Goal: Task Accomplishment & Management: Use online tool/utility

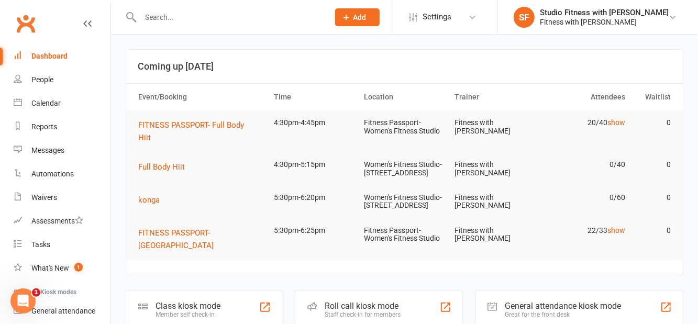
click at [219, 311] on div "Class kiosk mode" at bounding box center [188, 306] width 65 height 10
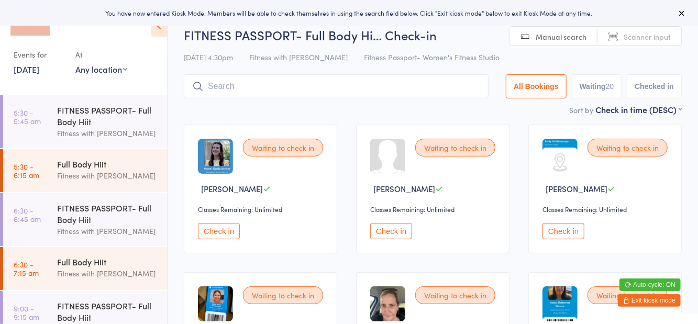
click at [133, 82] on div "Events for 15 Sep, 2025 15 Sep, 2025 September 2025 Sun Mon Tue Wed Thu Fri Sat…" at bounding box center [83, 43] width 167 height 87
click at [122, 71] on select "Any location Women's Fitness Studio- 14 Madden Street, Aitkenvale Fitness Passp…" at bounding box center [101, 69] width 52 height 12
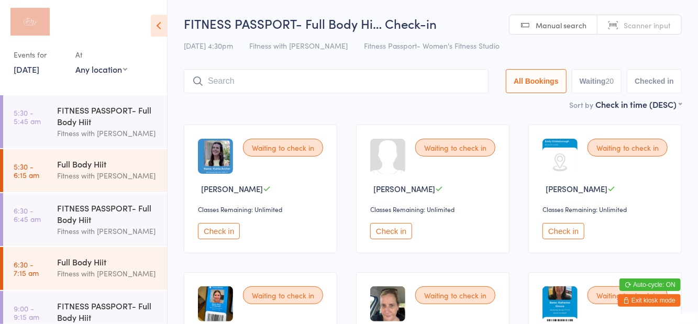
select select "1"
click at [75, 63] on select "Any location Women's Fitness Studio- 14 Madden Street, Aitkenvale Fitness Passp…" at bounding box center [101, 69] width 52 height 12
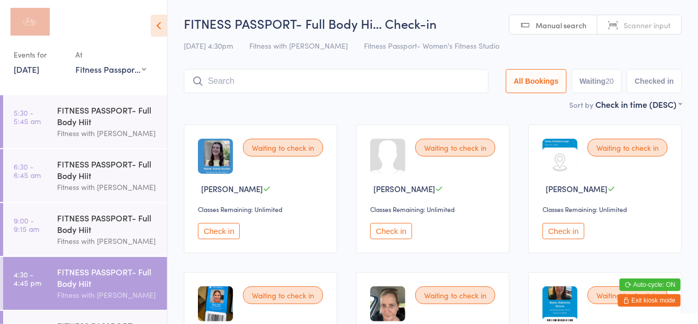
click at [378, 130] on div "Waiting to check in Caitlin Byrne Classes Remaining: Unlimited Check in" at bounding box center [432, 189] width 153 height 129
click at [608, 83] on button "Waiting 20" at bounding box center [597, 81] width 50 height 24
select select "0"
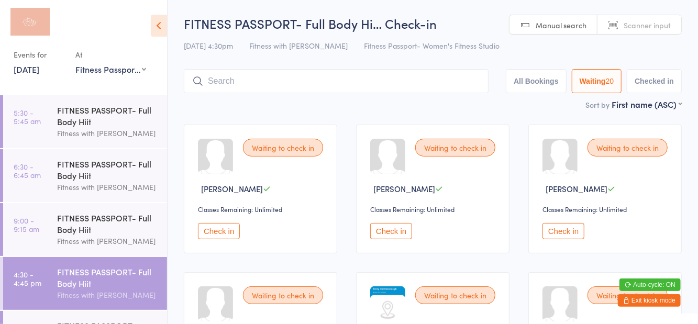
click at [371, 82] on input "search" at bounding box center [336, 81] width 305 height 24
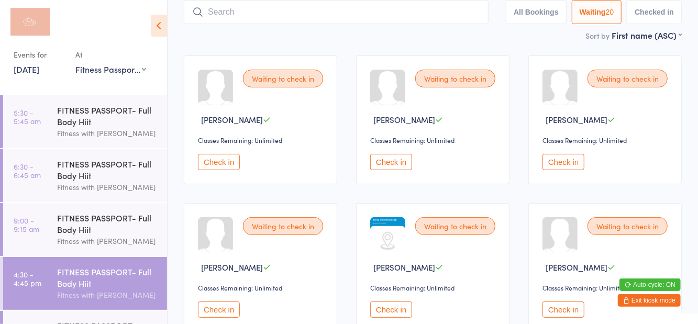
scroll to position [70, 0]
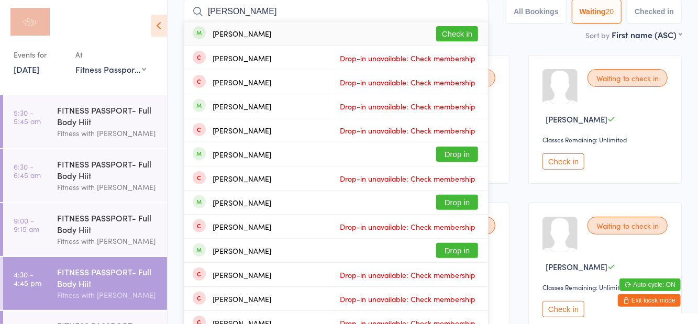
type input "Shannon hahn"
click at [465, 41] on button "Check in" at bounding box center [457, 33] width 42 height 15
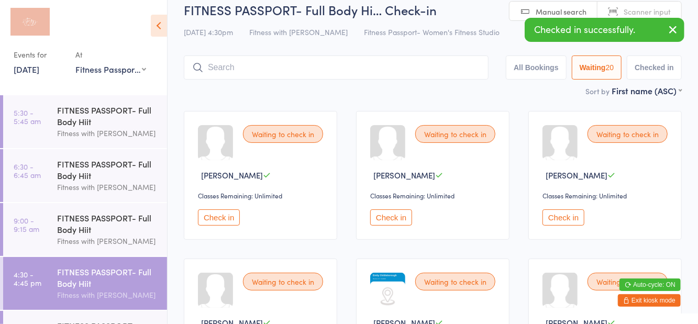
scroll to position [12, 0]
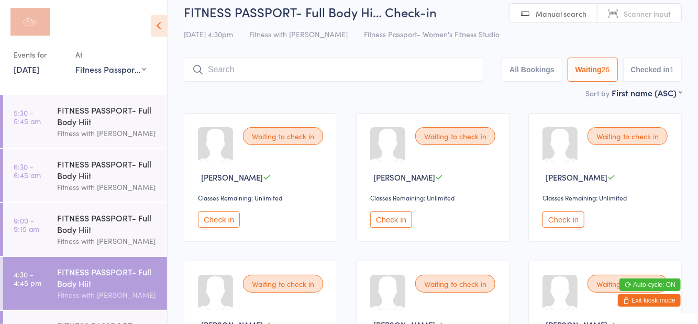
click at [492, 32] on div "15 Sep 4:30pm Fitness with Zoe Fitness Passport- Women's Fitness Studio" at bounding box center [433, 34] width 498 height 17
click at [164, 34] on icon at bounding box center [159, 26] width 16 height 22
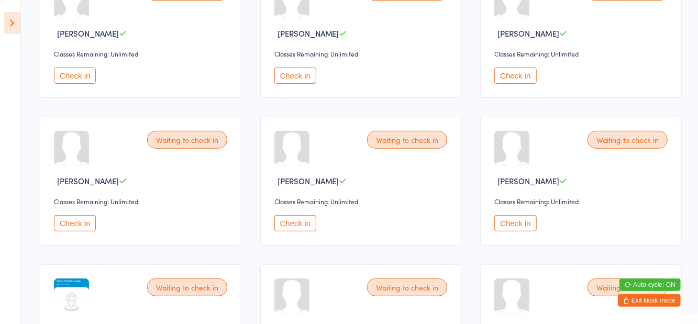
scroll to position [156, 0]
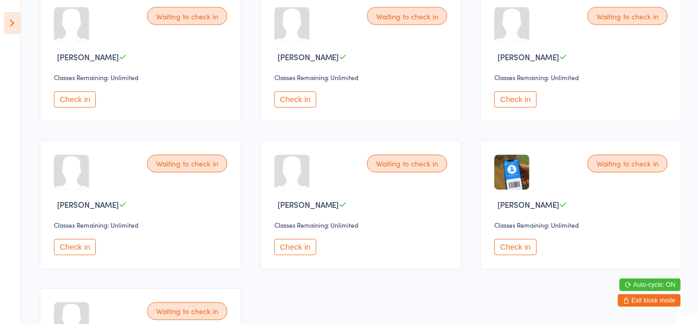
scroll to position [1017, 0]
click at [302, 103] on button "Check in" at bounding box center [295, 100] width 42 height 16
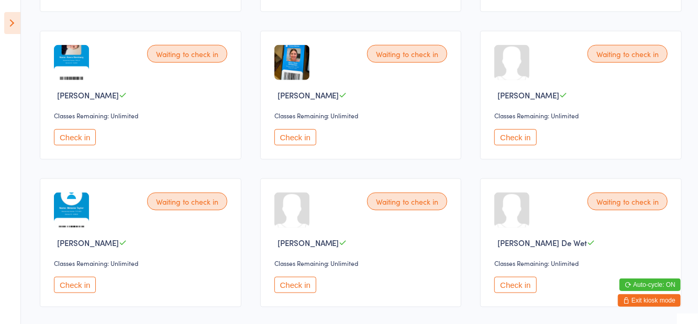
scroll to position [679, 0]
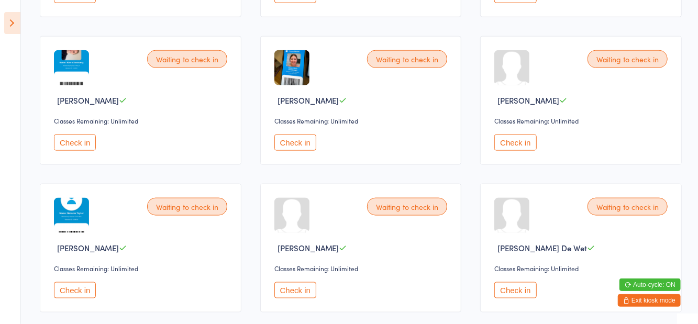
click at [72, 146] on button "Check in" at bounding box center [75, 143] width 42 height 16
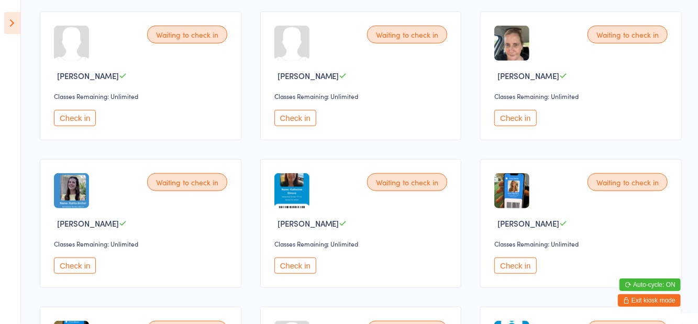
scroll to position [410, 0]
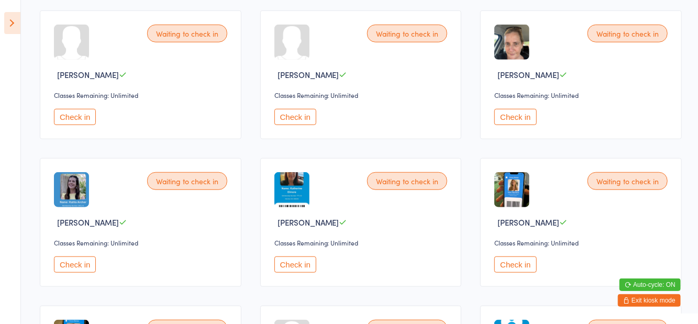
click at [519, 264] on button "Check in" at bounding box center [515, 265] width 42 height 16
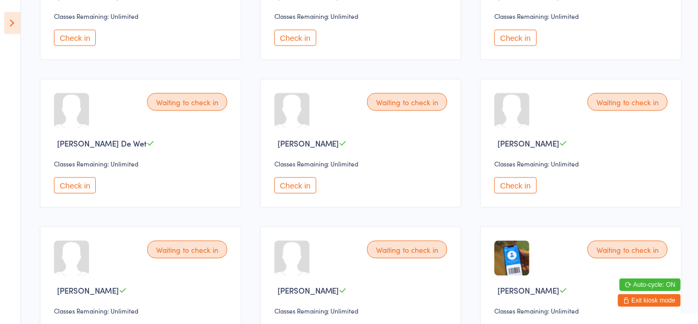
scroll to position [784, 0]
click at [301, 177] on button "Check in" at bounding box center [295, 185] width 42 height 16
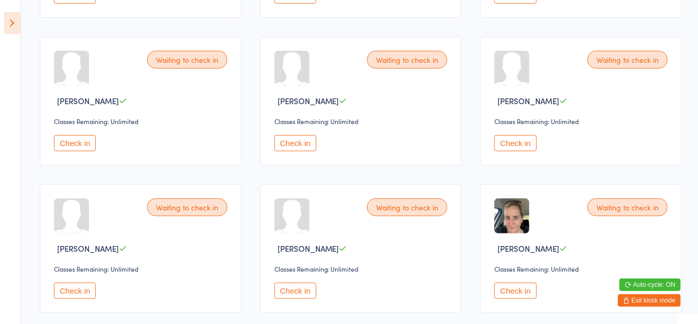
scroll to position [238, 0]
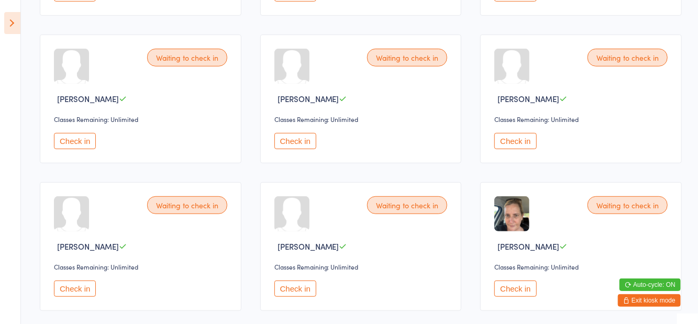
click at [510, 290] on button "Check in" at bounding box center [515, 289] width 42 height 16
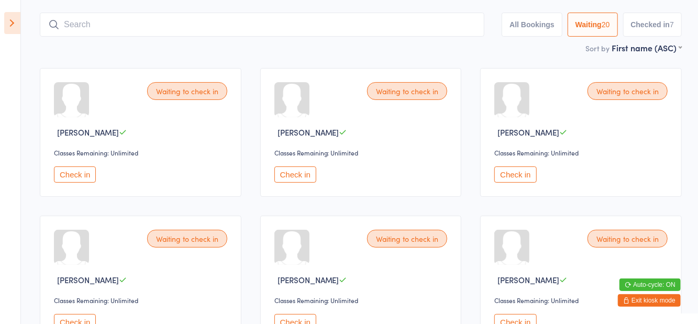
scroll to position [0, 0]
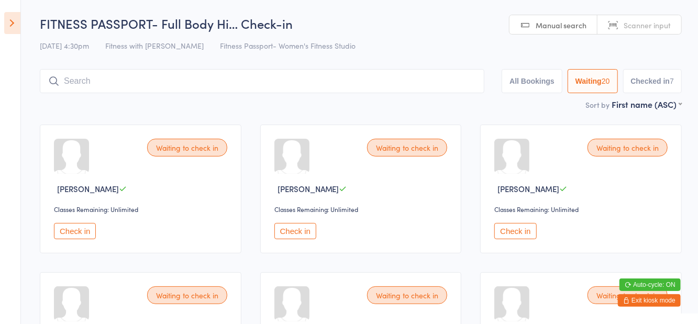
click at [303, 232] on button "Check in" at bounding box center [295, 231] width 42 height 16
click at [518, 234] on button "Check in" at bounding box center [515, 231] width 42 height 16
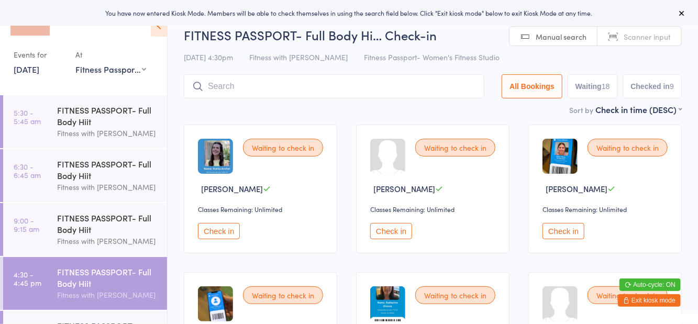
click at [583, 84] on button "Waiting 18" at bounding box center [593, 86] width 50 height 24
select select "0"
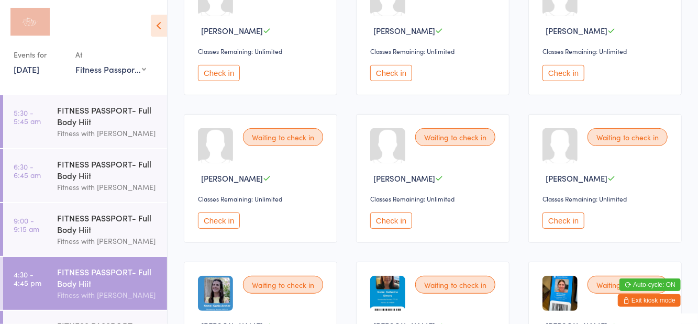
scroll to position [159, 0]
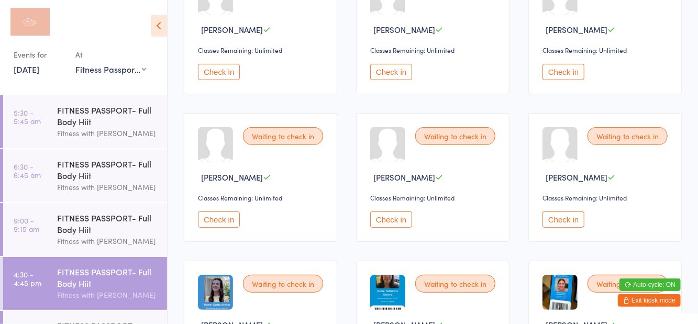
click at [570, 220] on button "Check in" at bounding box center [564, 220] width 42 height 16
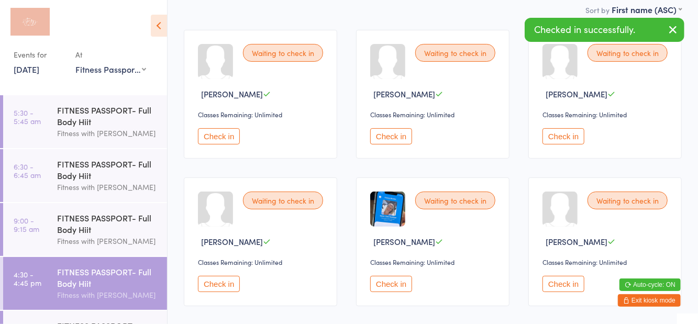
scroll to position [0, 0]
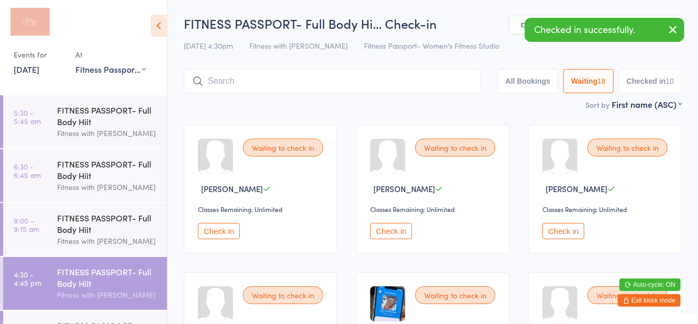
click at [230, 233] on button "Check in" at bounding box center [219, 231] width 42 height 16
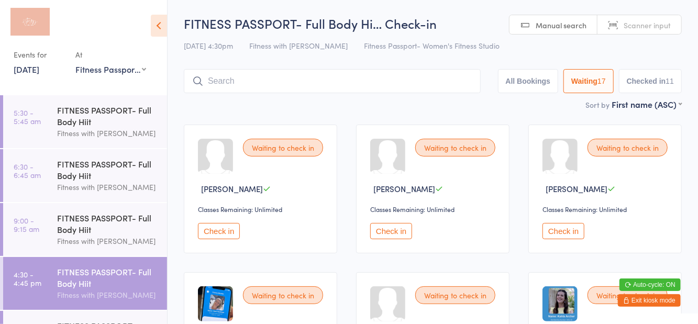
click at [391, 223] on button "Check in" at bounding box center [391, 231] width 42 height 16
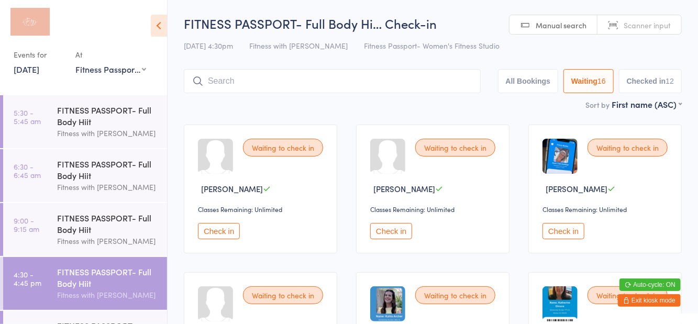
click at [366, 84] on input "search" at bounding box center [332, 81] width 297 height 24
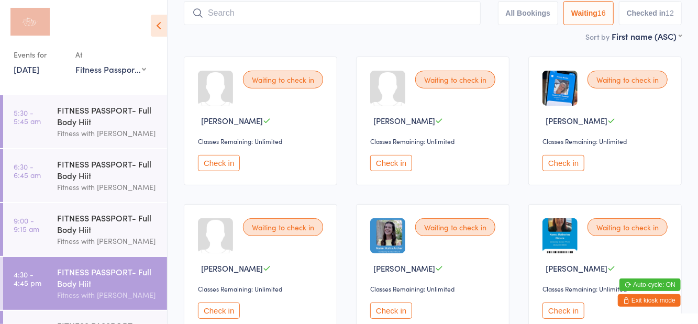
scroll to position [70, 0]
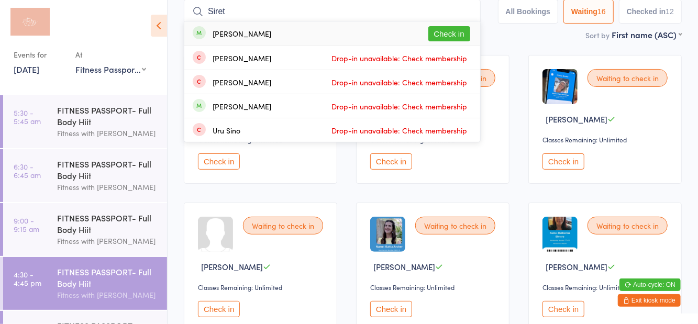
type input "Siret"
click at [458, 41] on button "Check in" at bounding box center [449, 33] width 42 height 15
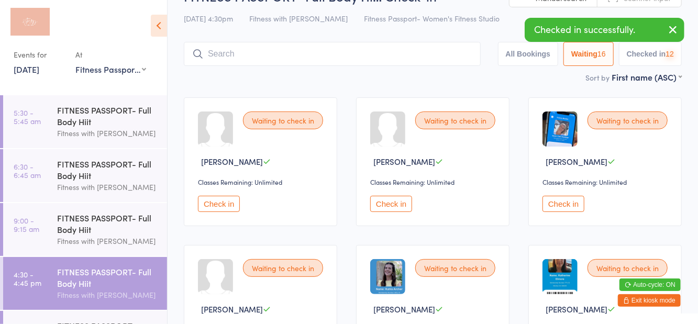
scroll to position [12, 0]
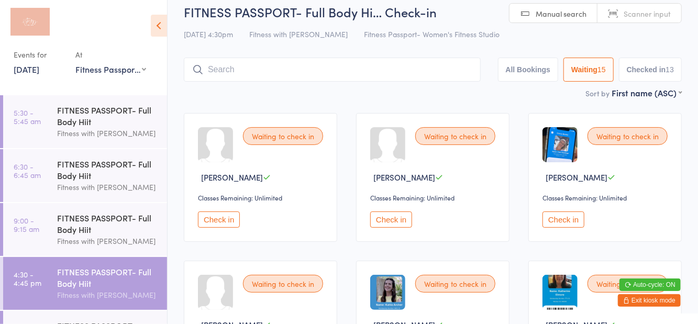
click at [579, 72] on button "Waiting 15" at bounding box center [588, 70] width 50 height 24
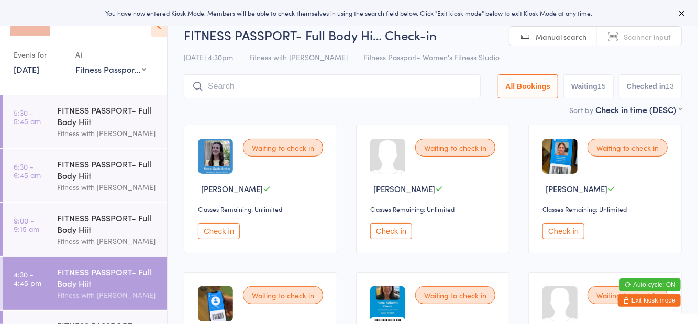
click at [580, 89] on button "Waiting 15" at bounding box center [588, 86] width 50 height 24
select select "0"
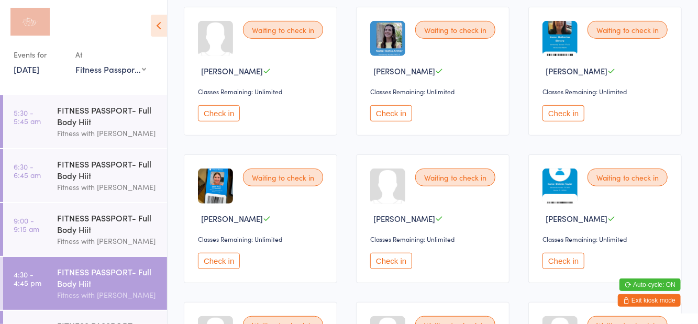
scroll to position [267, 0]
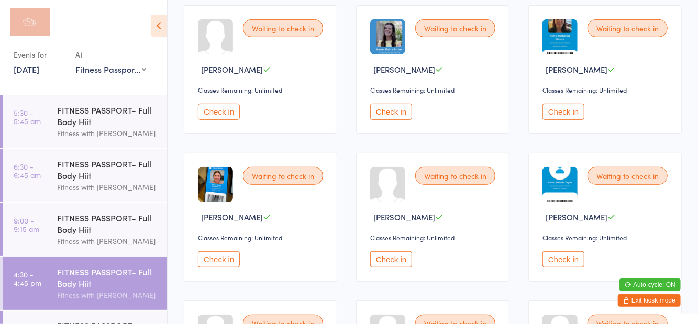
click at [573, 261] on button "Check in" at bounding box center [564, 259] width 42 height 16
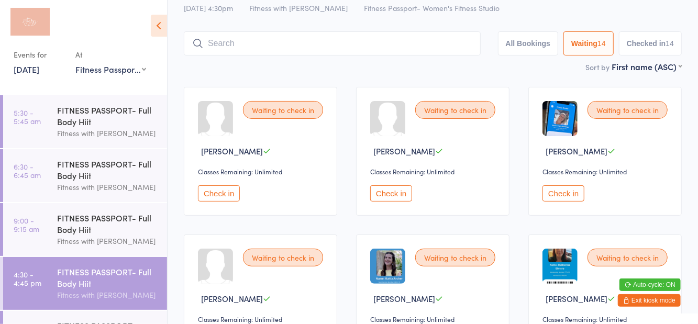
scroll to position [0, 0]
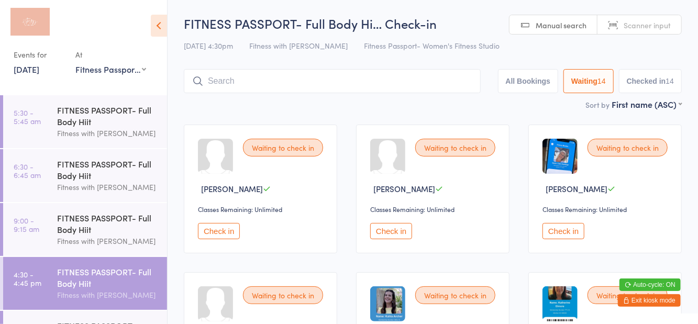
click at [574, 229] on button "Check in" at bounding box center [564, 231] width 42 height 16
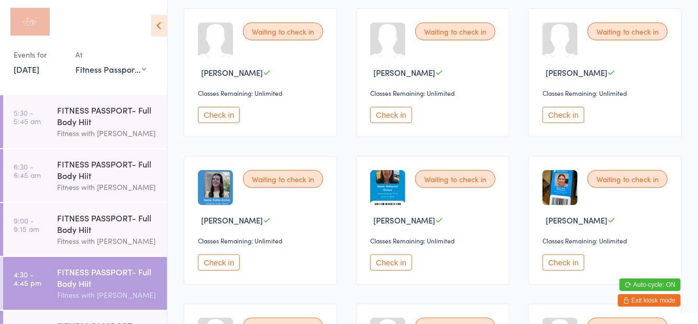
scroll to position [113, 0]
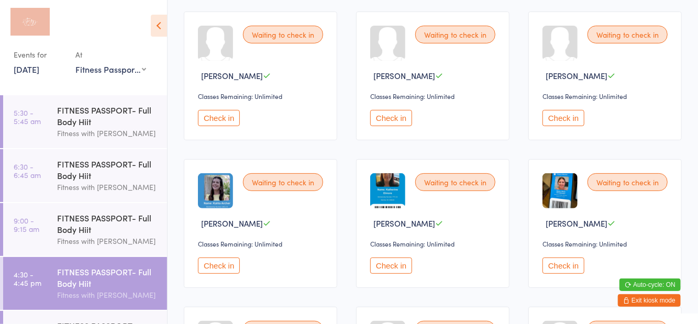
click at [571, 266] on button "Check in" at bounding box center [564, 266] width 42 height 16
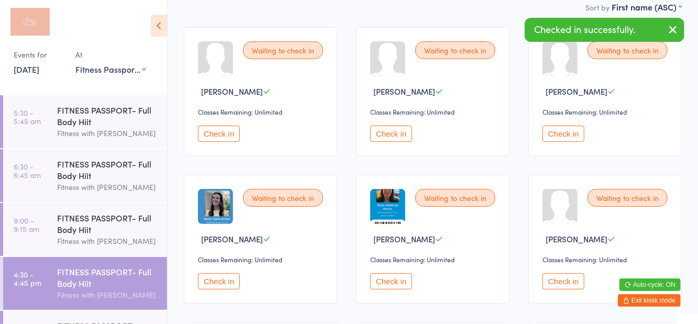
scroll to position [0, 0]
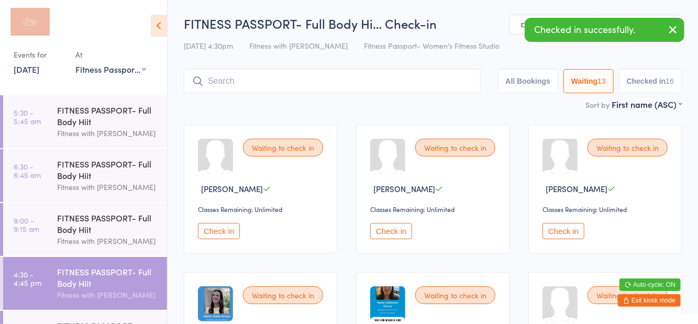
click at [269, 83] on input "search" at bounding box center [332, 81] width 297 height 24
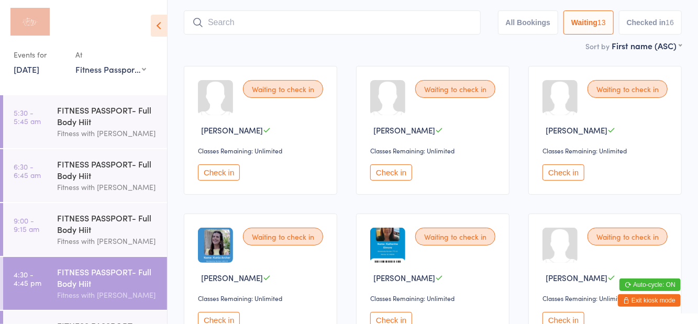
scroll to position [70, 0]
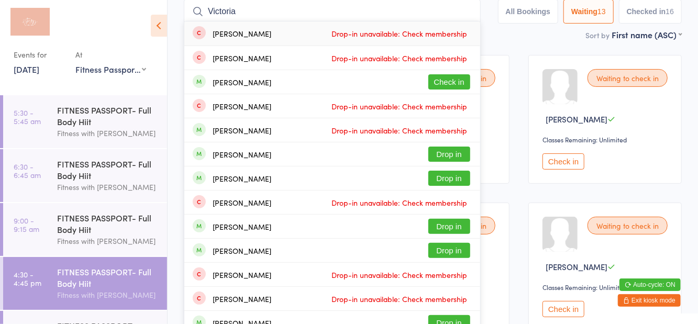
type input "Victoria"
click at [450, 89] on button "Check in" at bounding box center [449, 81] width 42 height 15
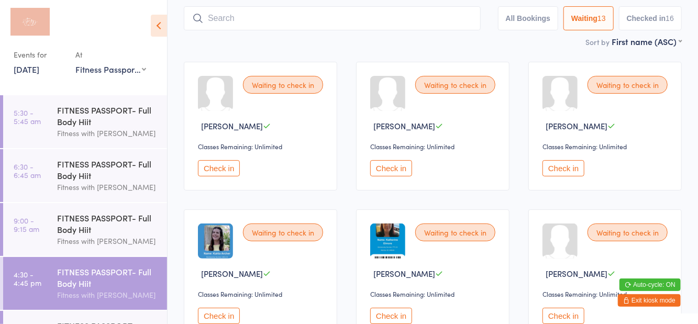
scroll to position [12, 0]
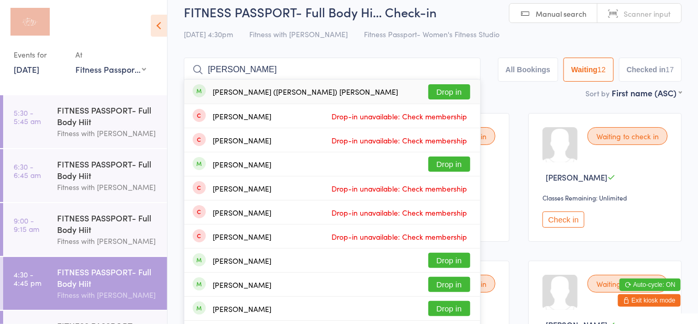
type input "Robin"
click at [451, 95] on button "Drop in" at bounding box center [449, 91] width 42 height 15
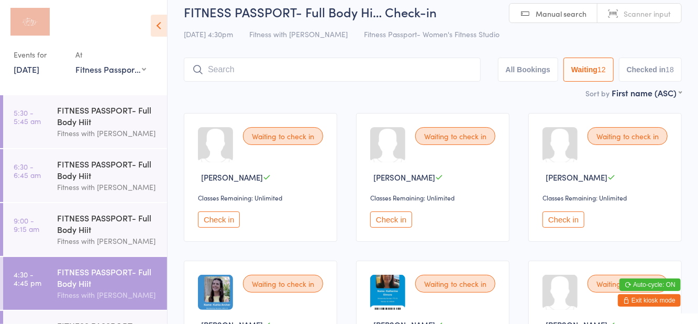
click at [520, 44] on div "FITNESS PASSPORT- Full Body Hi… Check-in 15 Sep 4:30pm Fitness with Zoe Fitness…" at bounding box center [433, 45] width 498 height 84
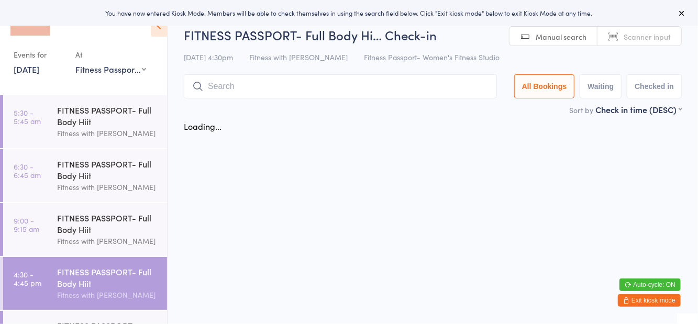
click at [598, 83] on button "Waiting" at bounding box center [601, 86] width 42 height 24
select select "0"
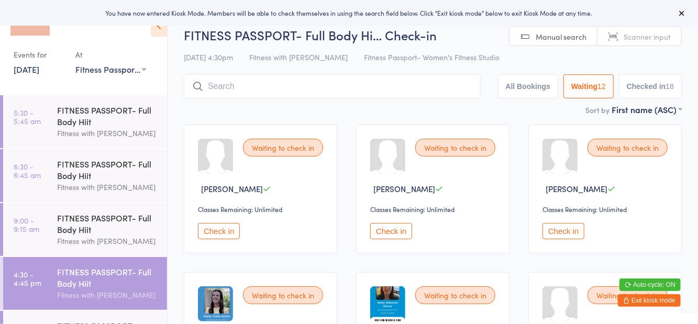
click at [268, 85] on input "search" at bounding box center [332, 86] width 297 height 24
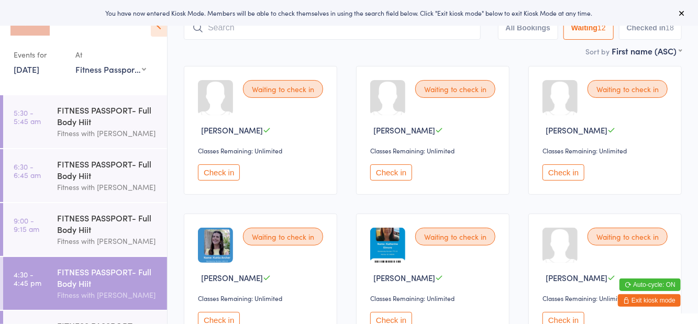
scroll to position [75, 0]
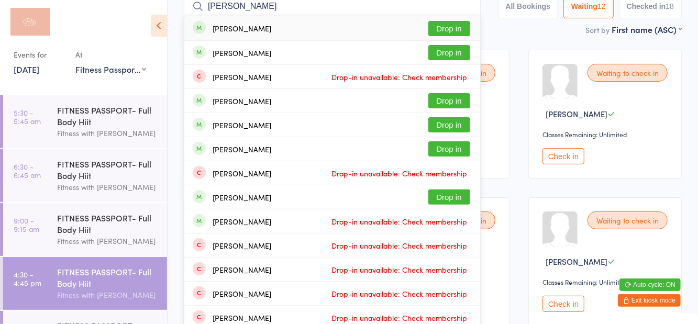
type input "[PERSON_NAME]"
click at [459, 31] on button "Drop in" at bounding box center [449, 28] width 42 height 15
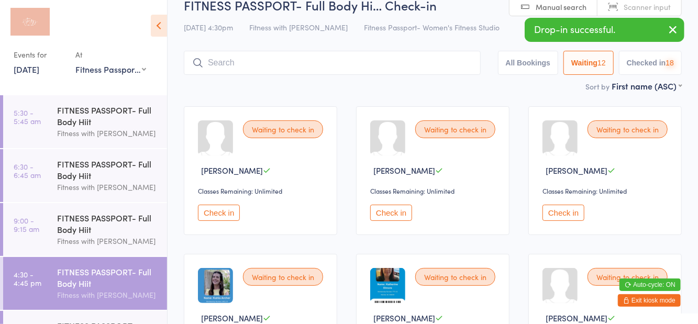
scroll to position [12, 0]
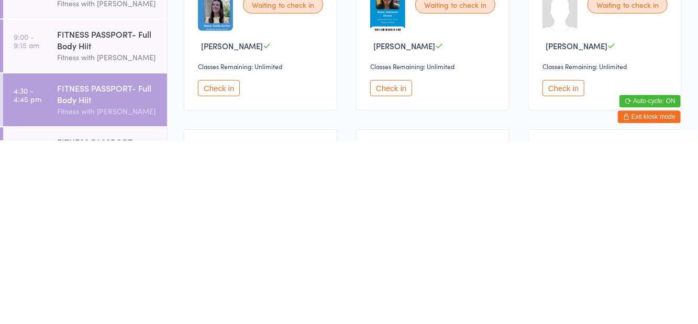
click at [397, 278] on button "Check in" at bounding box center [391, 272] width 42 height 16
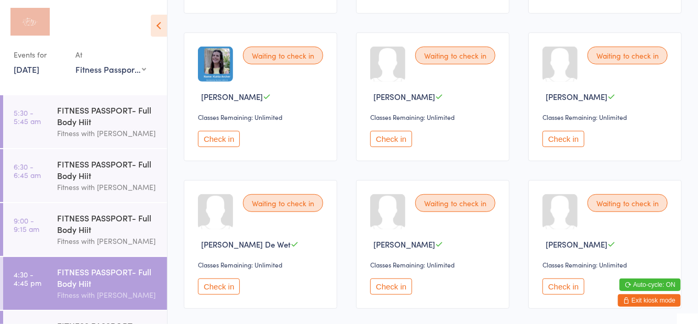
scroll to position [242, 0]
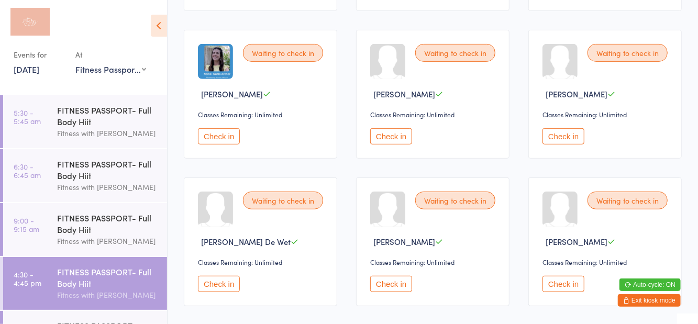
click at [563, 287] on button "Check in" at bounding box center [564, 284] width 42 height 16
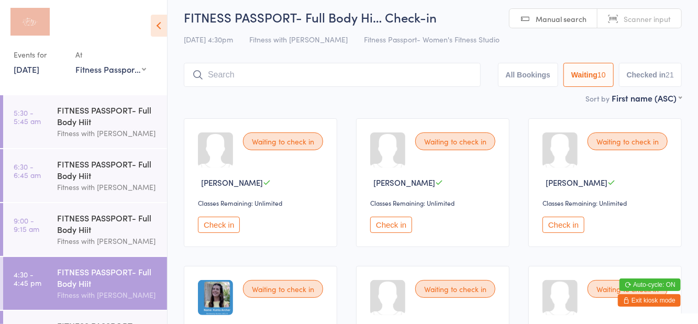
scroll to position [0, 0]
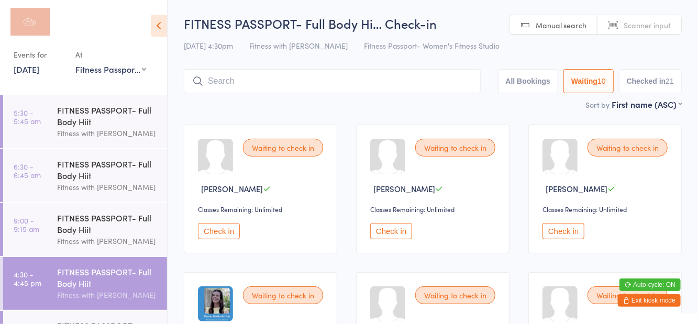
click at [233, 228] on button "Check in" at bounding box center [219, 231] width 42 height 16
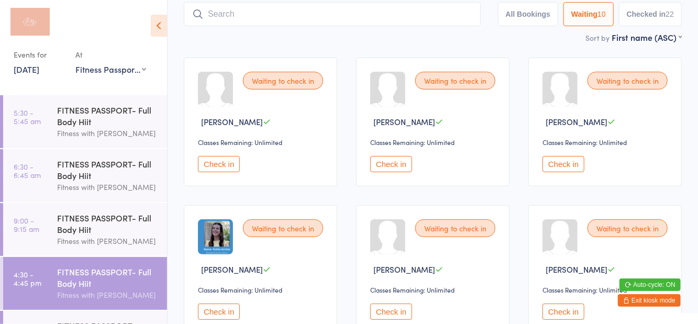
scroll to position [70, 0]
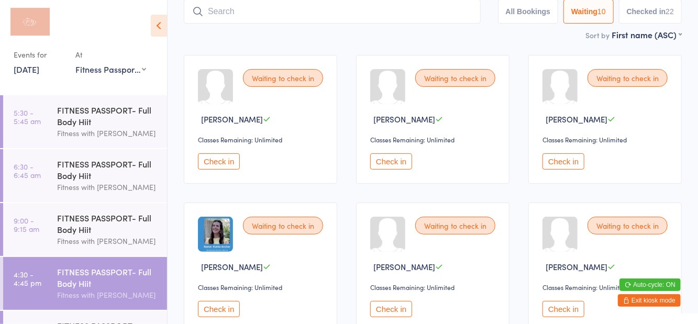
click at [566, 316] on button "Check in" at bounding box center [564, 309] width 42 height 16
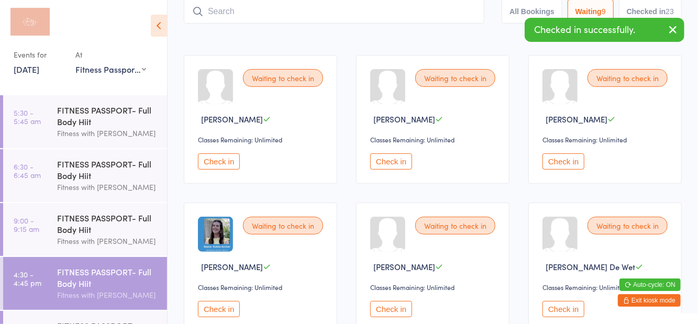
click at [571, 165] on button "Check in" at bounding box center [564, 161] width 42 height 16
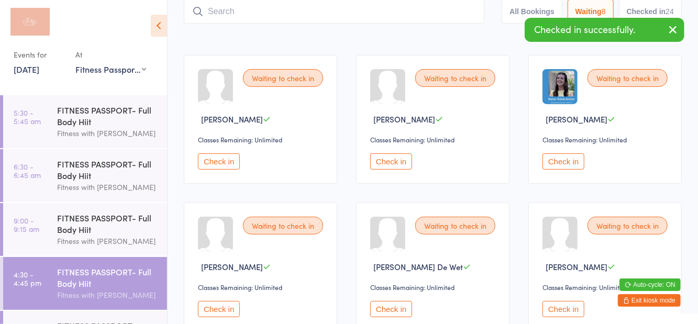
click at [244, 16] on input "search" at bounding box center [334, 11] width 301 height 24
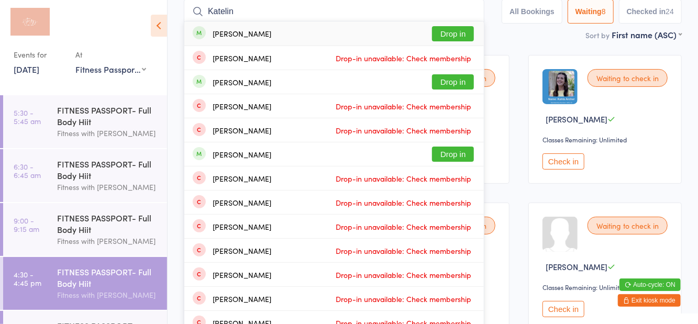
type input "Katelin"
click at [450, 39] on button "Drop in" at bounding box center [453, 33] width 42 height 15
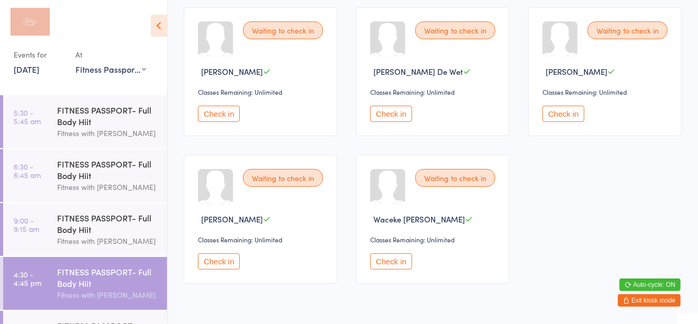
scroll to position [263, 0]
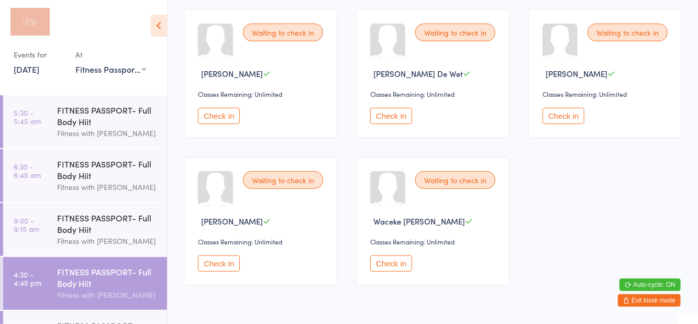
click at [559, 121] on button "Check in" at bounding box center [564, 116] width 42 height 16
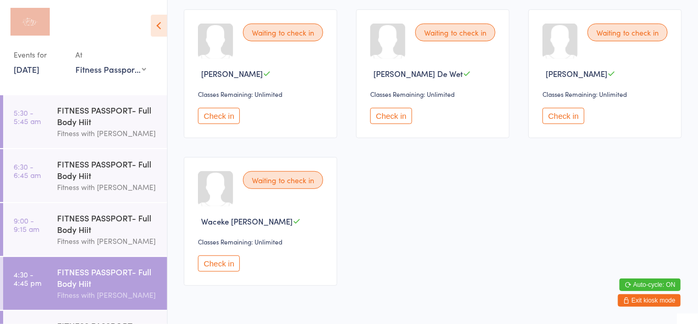
click at [555, 121] on button "Check in" at bounding box center [564, 116] width 42 height 16
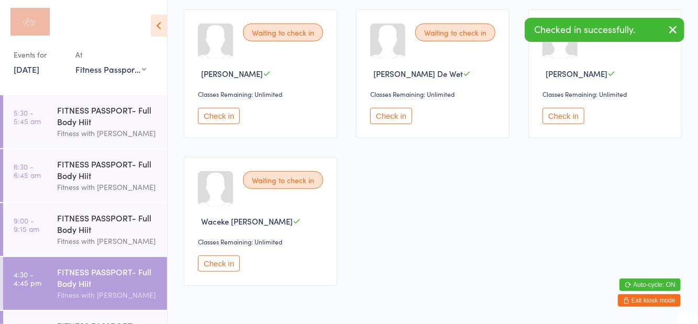
scroll to position [149, 0]
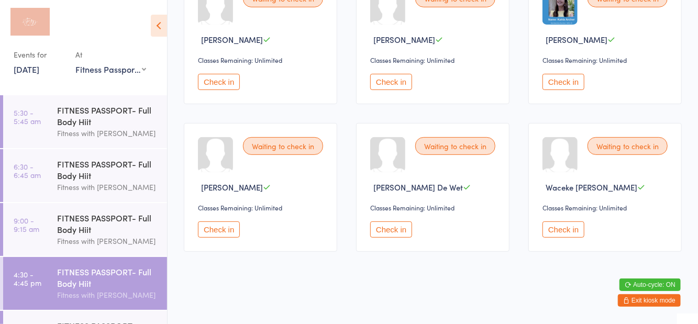
click at [215, 236] on button "Check in" at bounding box center [219, 230] width 42 height 16
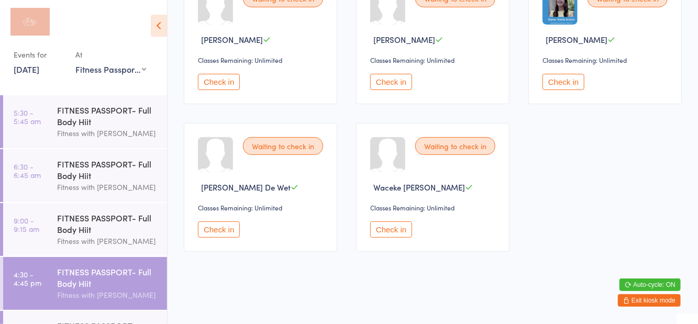
click at [400, 229] on button "Check in" at bounding box center [391, 230] width 42 height 16
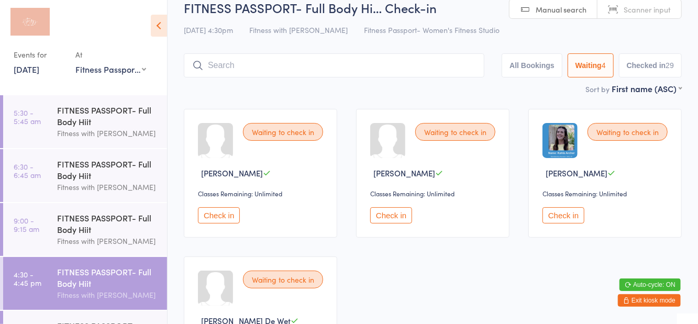
scroll to position [13, 0]
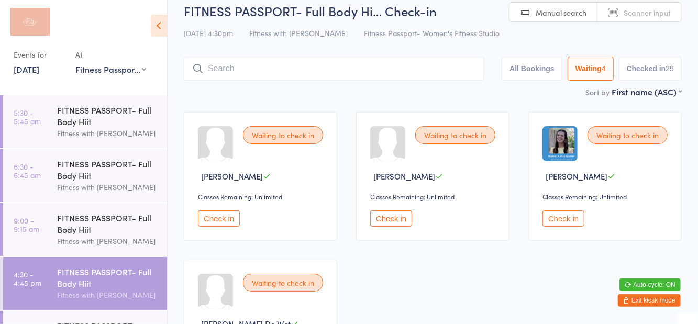
click at [384, 283] on div "Waiting to check in Caitlin Byrne Classes Remaining: Unlimited Check in Waiting…" at bounding box center [432, 250] width 517 height 295
click at [245, 72] on input "search" at bounding box center [334, 69] width 301 height 24
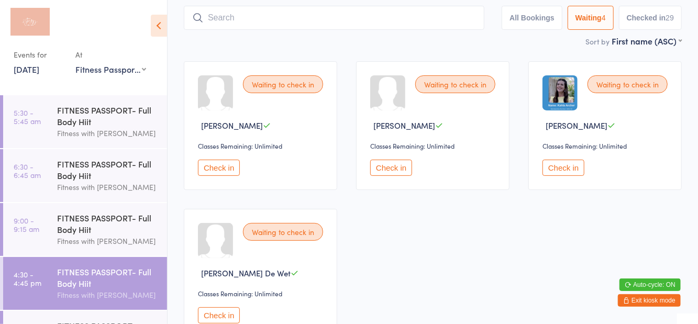
scroll to position [70, 0]
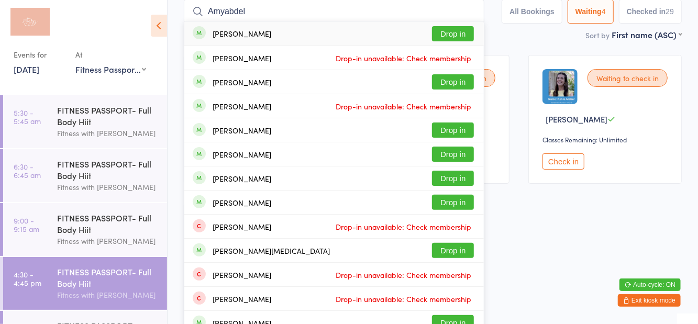
type input "Amyabdel"
click at [457, 39] on button "Drop in" at bounding box center [453, 33] width 42 height 15
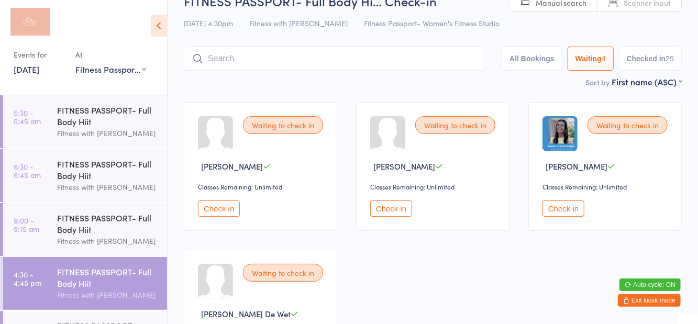
scroll to position [12, 0]
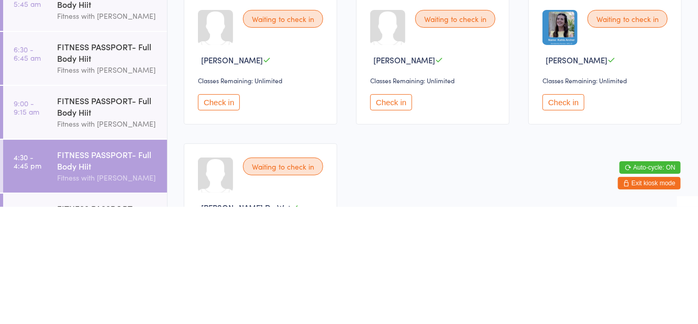
click at [396, 226] on button "Check in" at bounding box center [391, 220] width 42 height 16
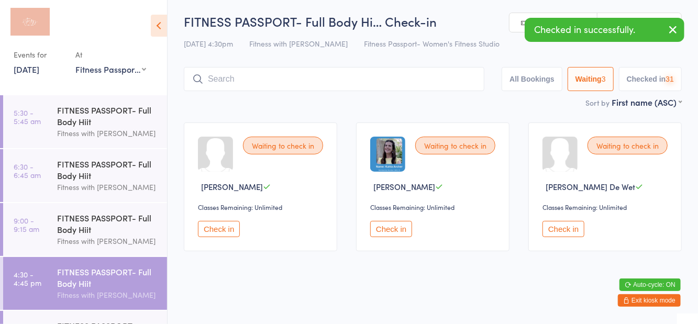
scroll to position [2, 0]
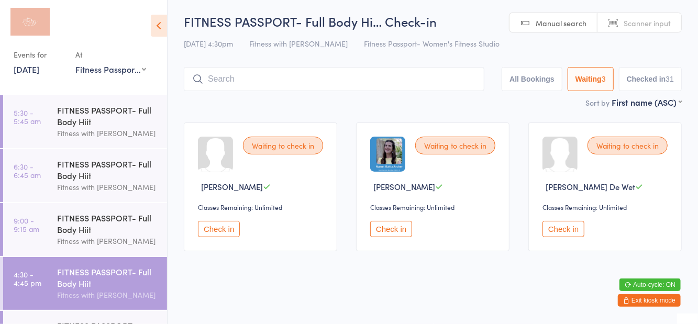
click at [555, 237] on button "Check in" at bounding box center [564, 229] width 42 height 16
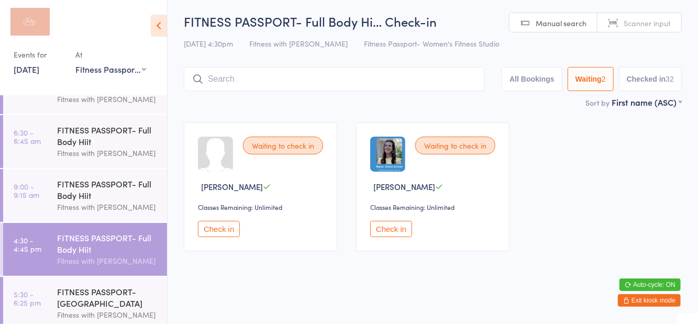
scroll to position [41, 0]
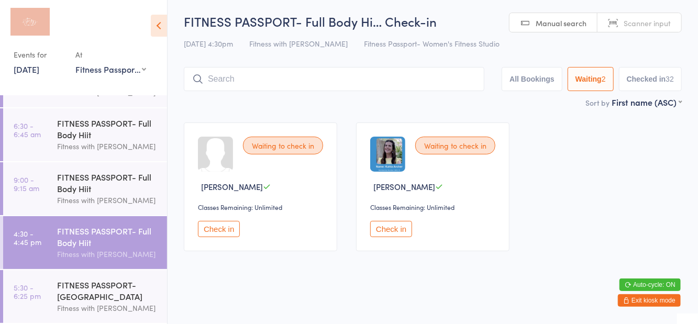
click at [86, 305] on div "Fitness with [PERSON_NAME]" at bounding box center [107, 308] width 101 height 12
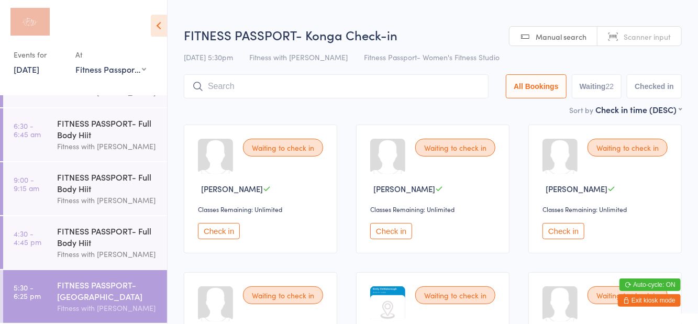
click at [372, 97] on input "search" at bounding box center [336, 86] width 305 height 24
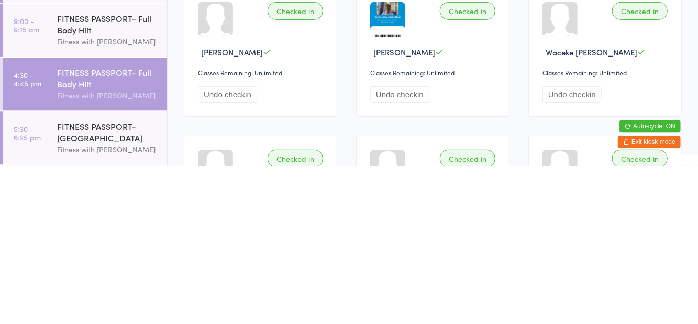
scroll to position [128, 0]
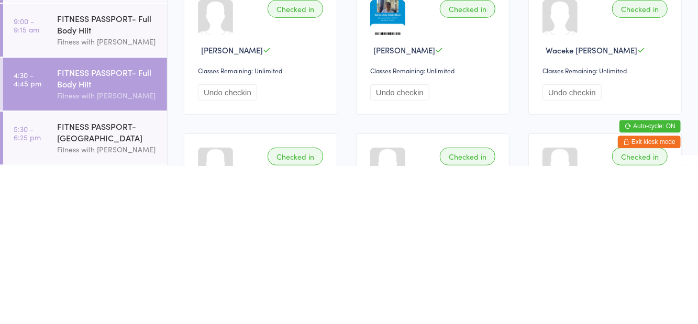
click at [100, 295] on div "FITNESS PASSPORT- [GEOGRAPHIC_DATA]" at bounding box center [107, 290] width 101 height 23
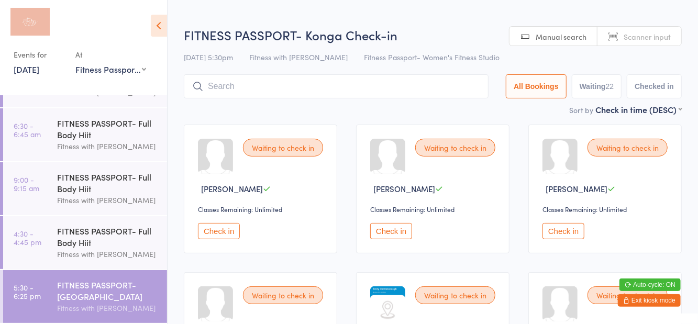
click at [613, 89] on div "22" at bounding box center [610, 86] width 8 height 8
select select "0"
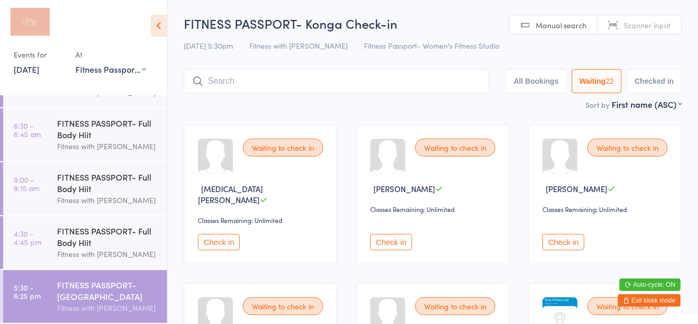
click at [328, 81] on input "search" at bounding box center [336, 81] width 305 height 24
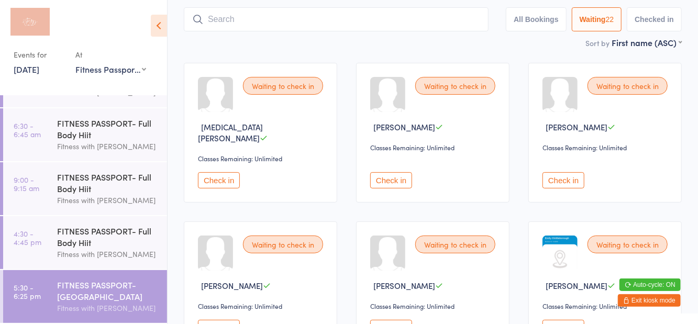
scroll to position [70, 0]
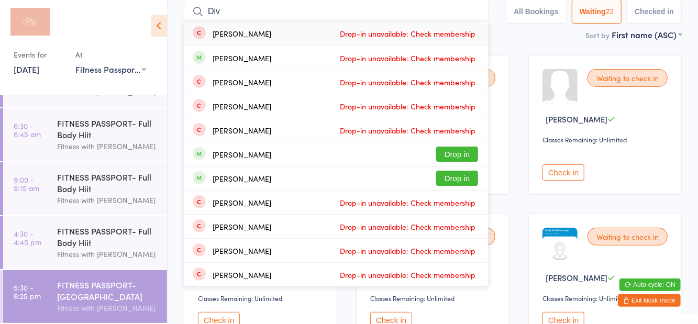
type input "Div"
click at [253, 58] on div "Divika Maharaj" at bounding box center [242, 58] width 59 height 8
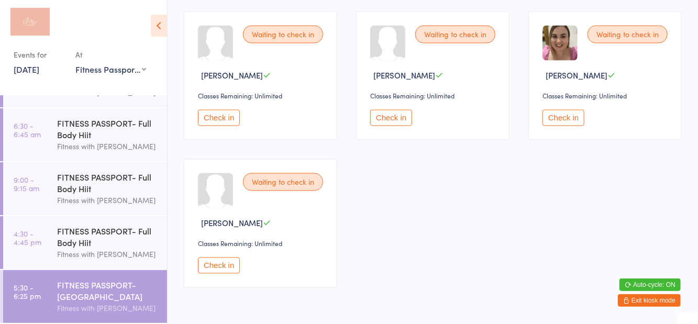
scroll to position [1032, 0]
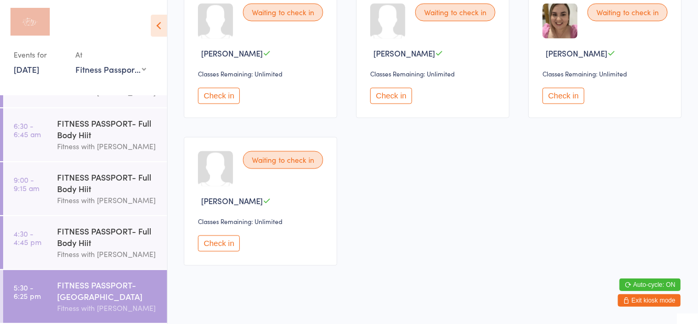
click at [226, 236] on button "Check in" at bounding box center [219, 244] width 42 height 16
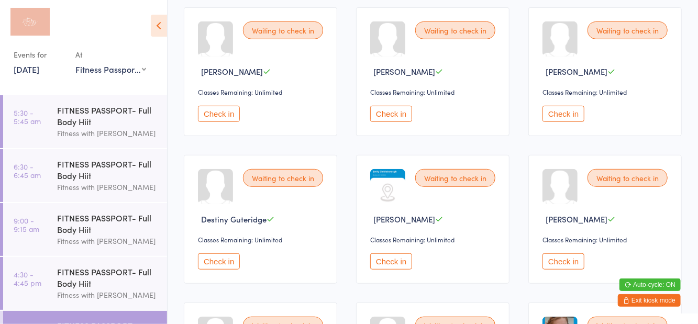
scroll to position [276, 0]
click at [398, 253] on button "Check in" at bounding box center [391, 261] width 42 height 16
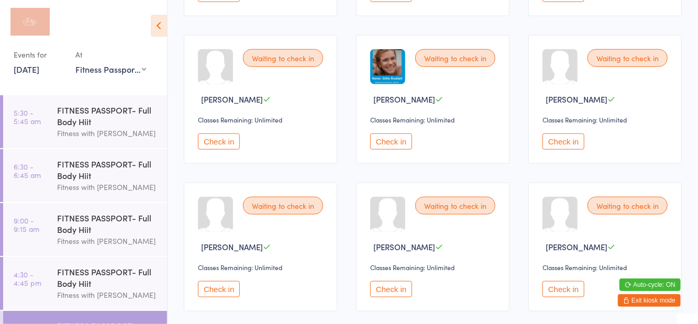
scroll to position [544, 0]
click at [560, 134] on button "Check in" at bounding box center [564, 142] width 42 height 16
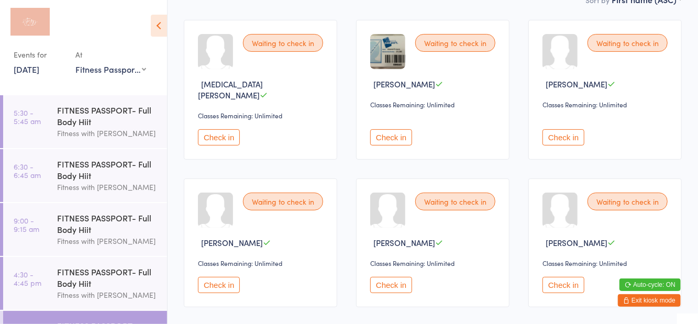
scroll to position [109, 0]
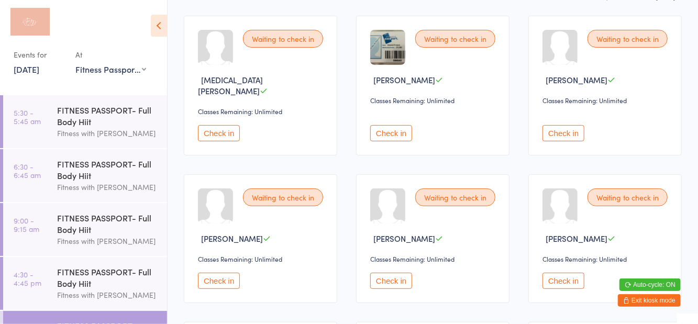
click at [215, 275] on button "Check in" at bounding box center [219, 281] width 42 height 16
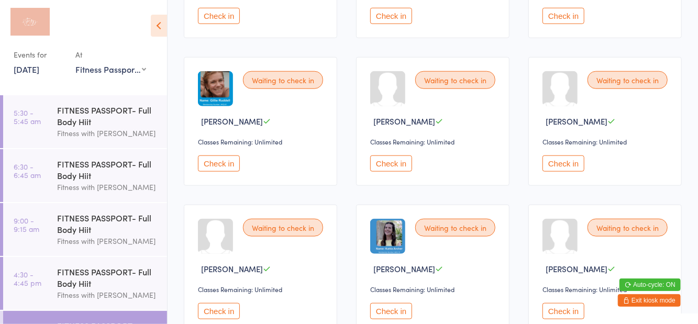
scroll to position [535, 0]
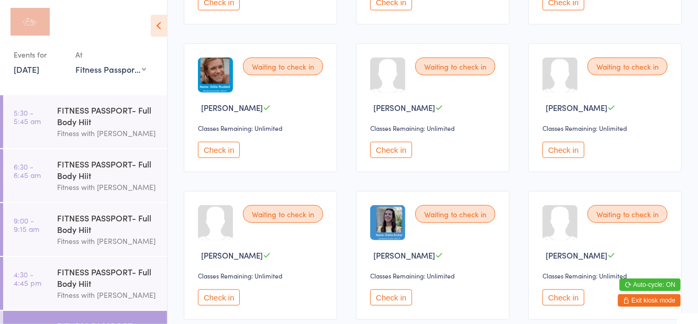
click at [389, 290] on button "Check in" at bounding box center [391, 298] width 42 height 16
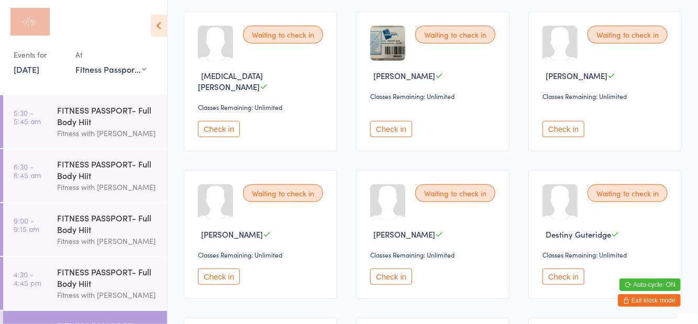
scroll to position [112, 0]
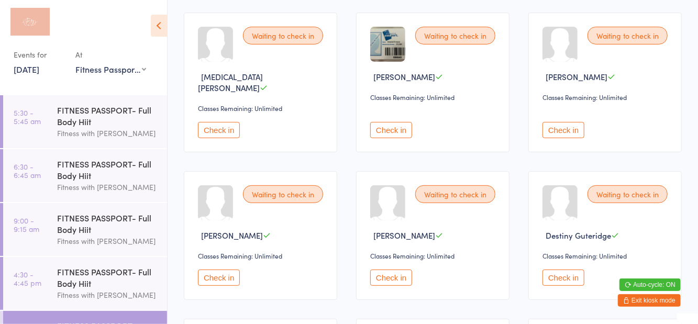
click at [224, 124] on button "Check in" at bounding box center [219, 130] width 42 height 16
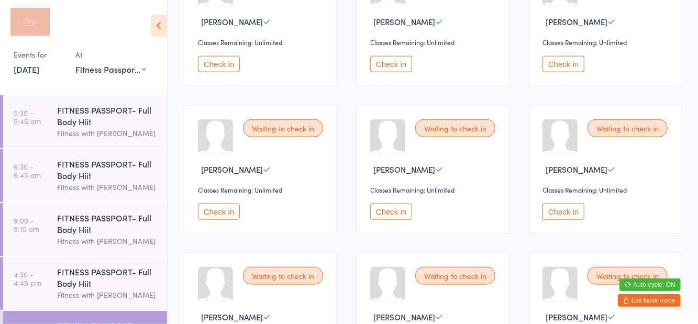
scroll to position [613, 0]
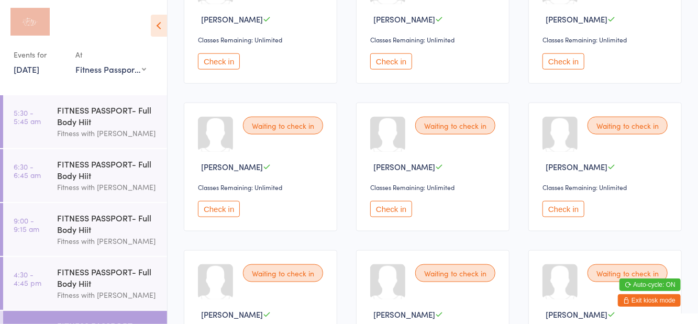
click at [565, 211] on button "Check in" at bounding box center [564, 209] width 42 height 16
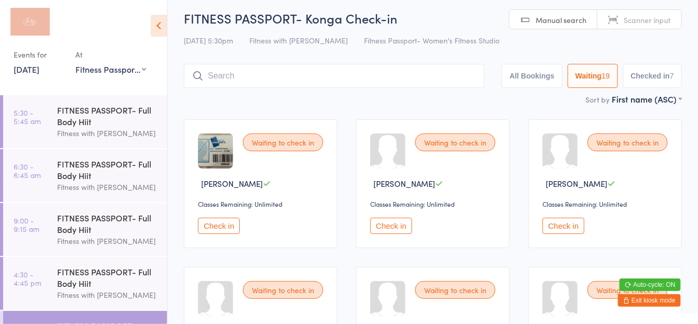
scroll to position [0, 0]
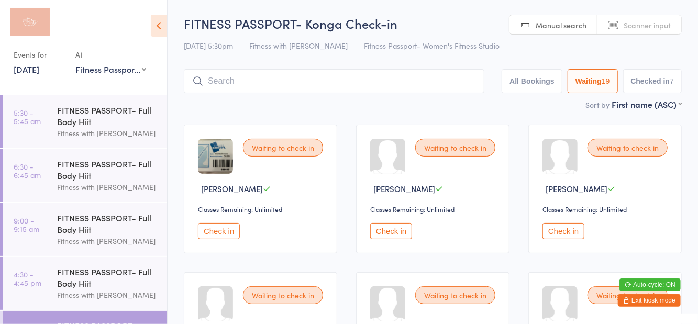
click at [391, 234] on button "Check in" at bounding box center [391, 231] width 42 height 16
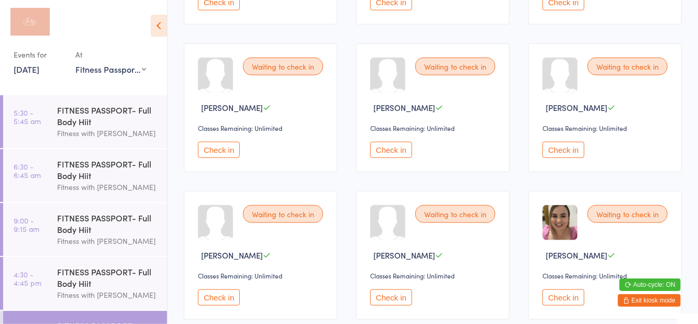
scroll to position [681, 0]
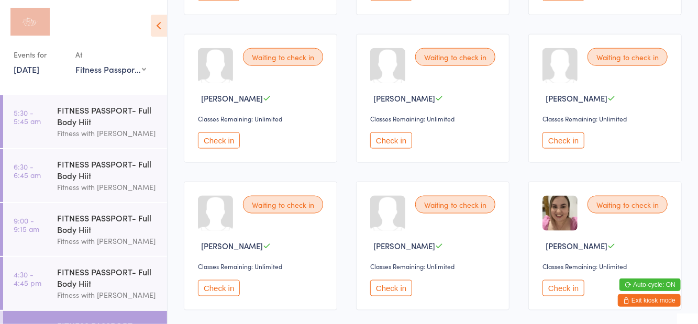
click at [386, 145] on button "Check in" at bounding box center [391, 140] width 42 height 16
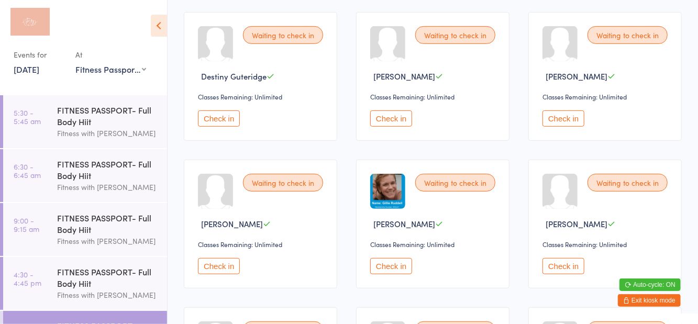
scroll to position [0, 0]
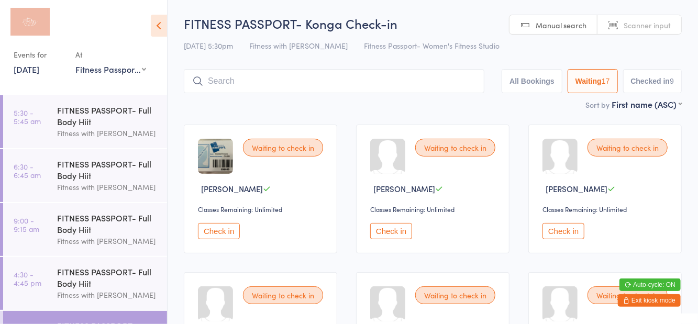
click at [333, 85] on input "search" at bounding box center [334, 81] width 301 height 24
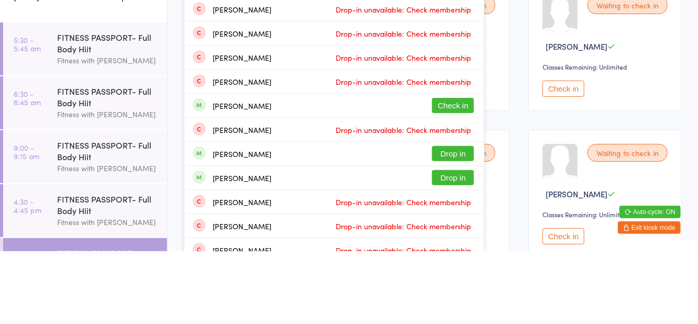
scroll to position [70, 0]
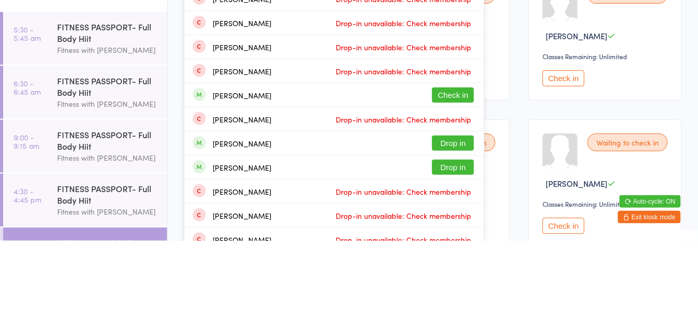
type input "O'connor"
click at [457, 180] on button "Check in" at bounding box center [453, 178] width 42 height 15
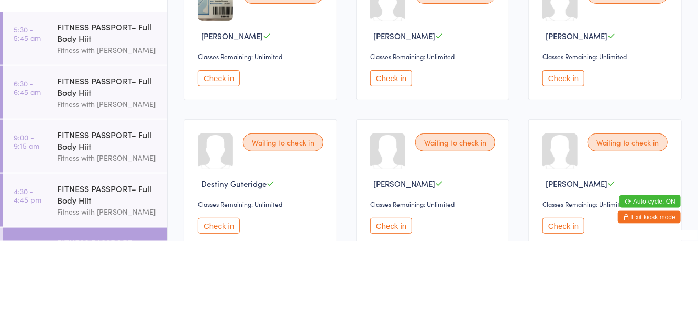
scroll to position [0, 0]
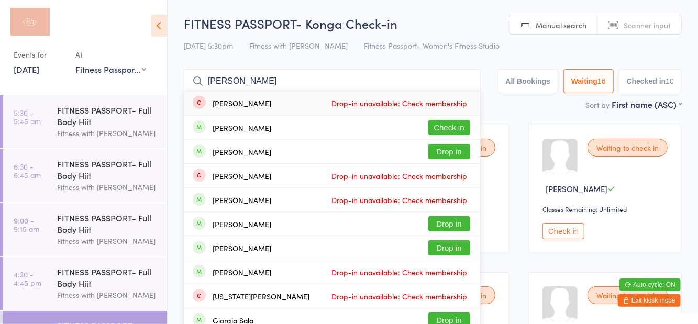
type input "Gian"
click at [274, 126] on div "Kate Giandon Check in" at bounding box center [332, 128] width 296 height 24
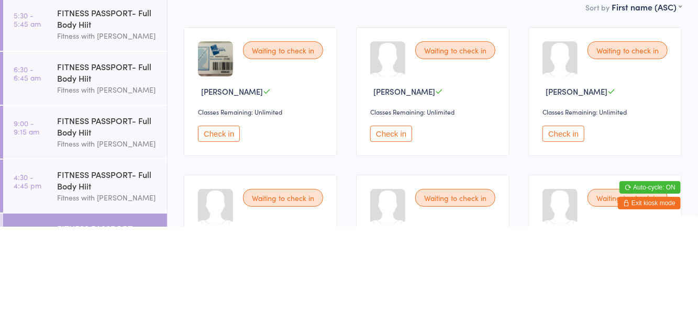
click at [571, 228] on button "Check in" at bounding box center [564, 231] width 42 height 16
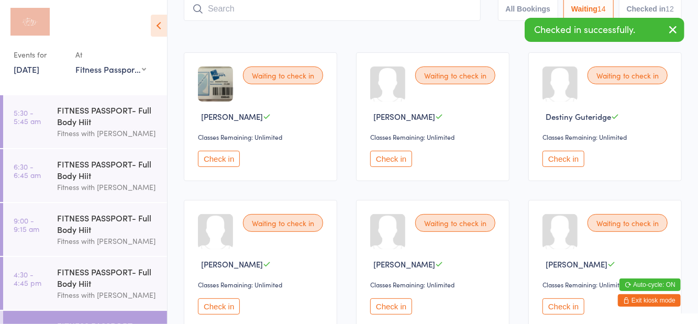
scroll to position [73, 0]
click at [218, 306] on button "Check in" at bounding box center [219, 305] width 42 height 16
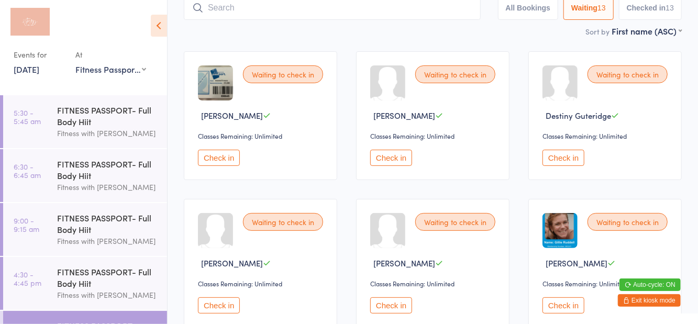
click at [562, 311] on button "Check in" at bounding box center [564, 305] width 42 height 16
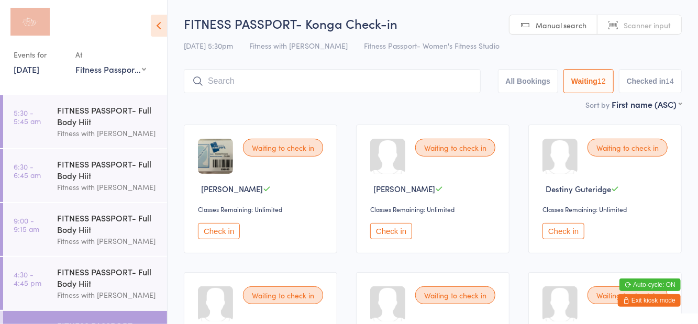
click at [167, 27] on icon at bounding box center [159, 26] width 16 height 22
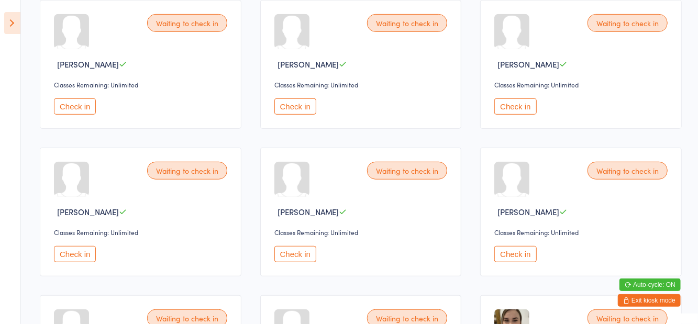
scroll to position [287, 0]
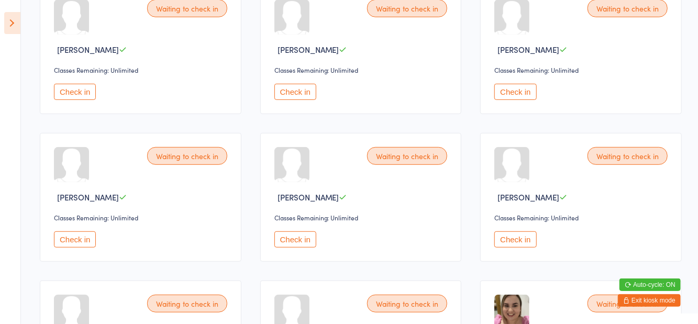
click at [73, 238] on button "Check in" at bounding box center [75, 239] width 42 height 16
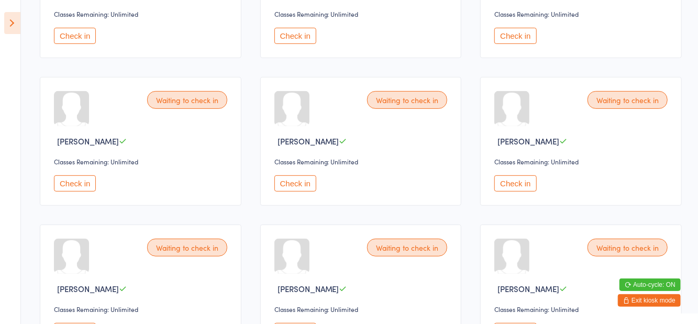
scroll to position [0, 0]
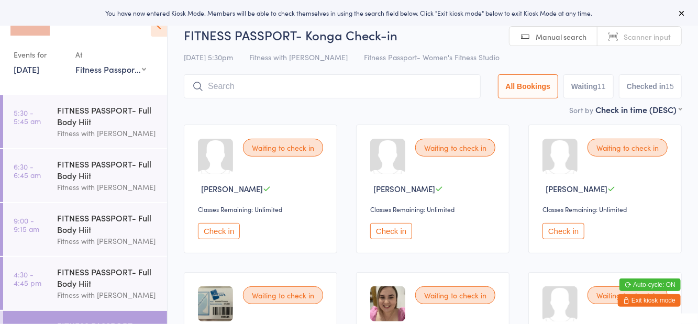
click at [574, 83] on button "Waiting 11" at bounding box center [588, 86] width 50 height 24
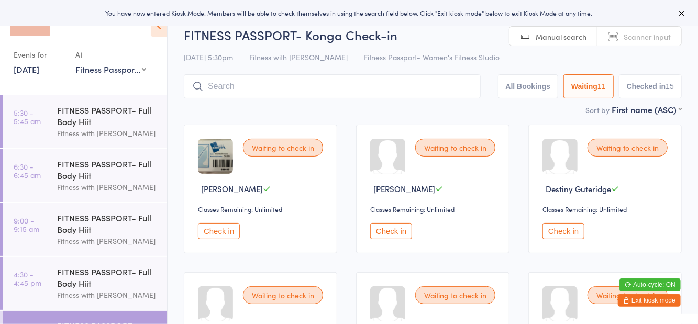
select select "0"
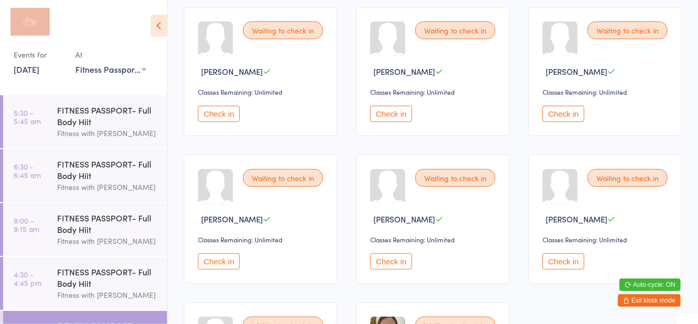
scroll to position [264, 0]
click at [397, 266] on button "Check in" at bounding box center [391, 262] width 42 height 16
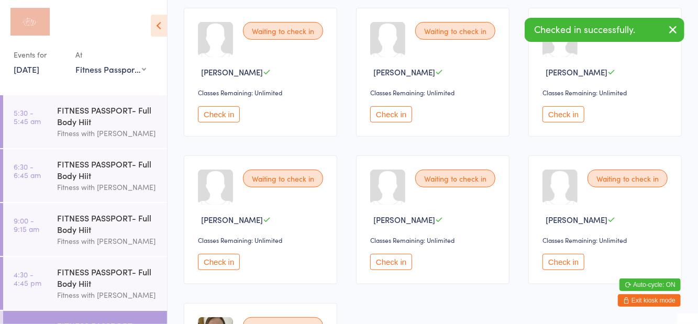
click at [390, 268] on button "Check in" at bounding box center [391, 262] width 42 height 16
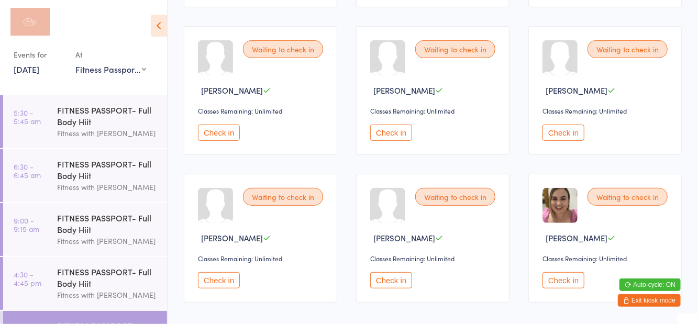
click at [570, 282] on button "Check in" at bounding box center [564, 280] width 42 height 16
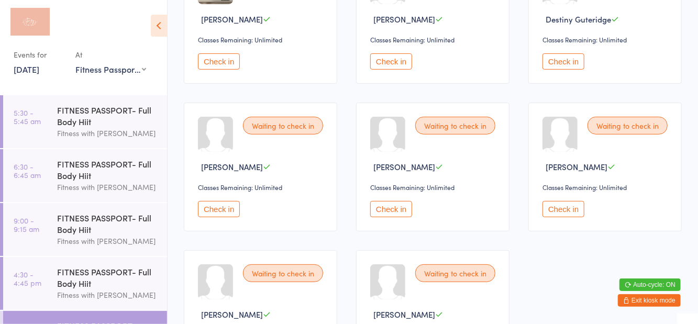
scroll to position [0, 0]
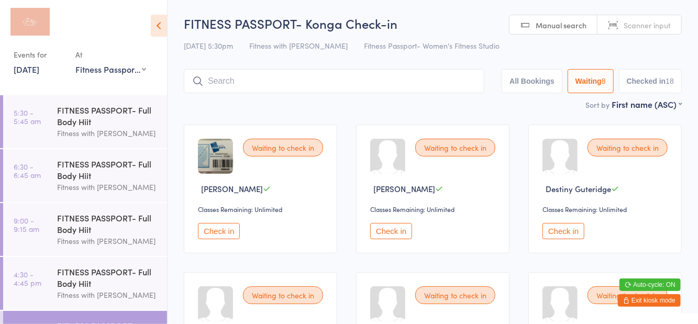
click at [259, 79] on input "search" at bounding box center [334, 81] width 301 height 24
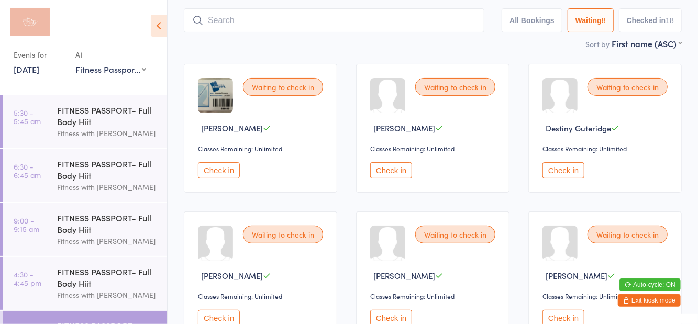
scroll to position [70, 0]
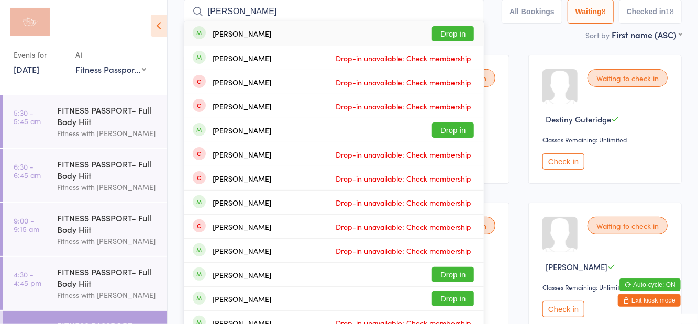
type input "[PERSON_NAME]"
click at [456, 35] on button "Drop in" at bounding box center [453, 33] width 42 height 15
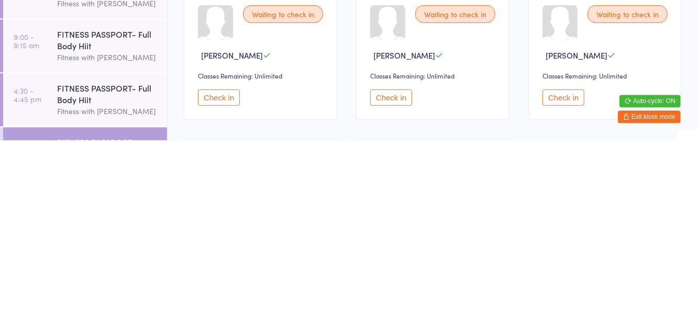
scroll to position [97, 0]
click at [398, 284] on button "Check in" at bounding box center [391, 281] width 42 height 16
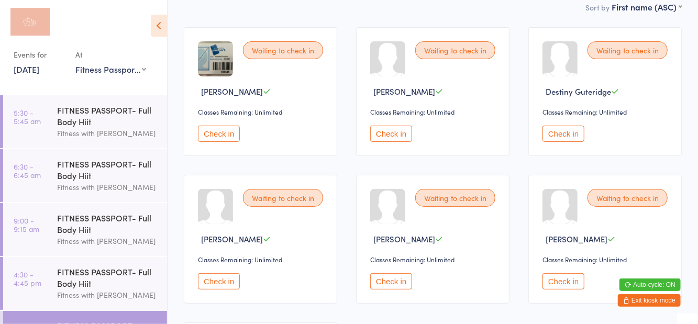
scroll to position [0, 0]
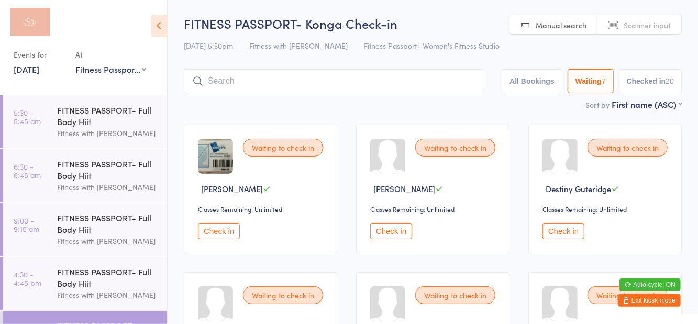
click at [251, 84] on input "search" at bounding box center [334, 81] width 301 height 24
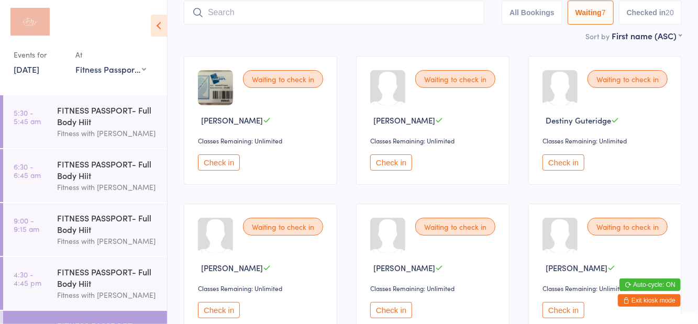
scroll to position [70, 0]
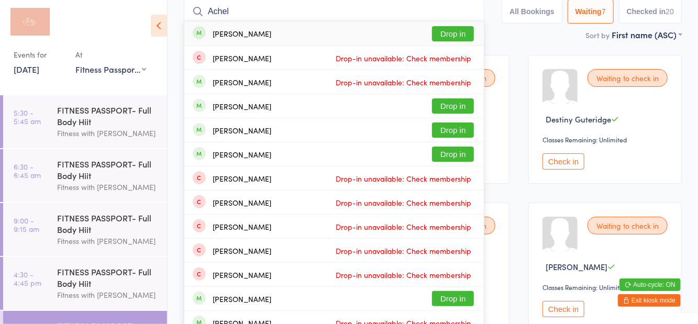
type input "Achel"
click at [454, 34] on button "Drop in" at bounding box center [453, 33] width 42 height 15
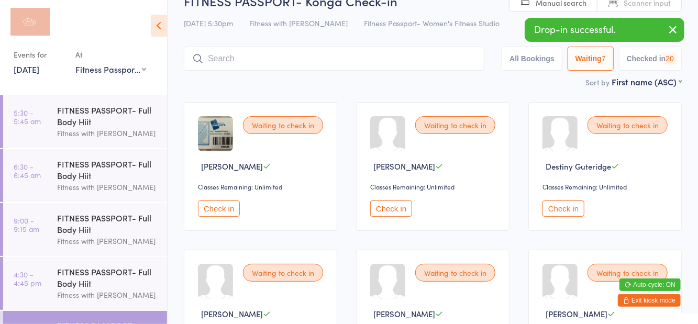
scroll to position [12, 0]
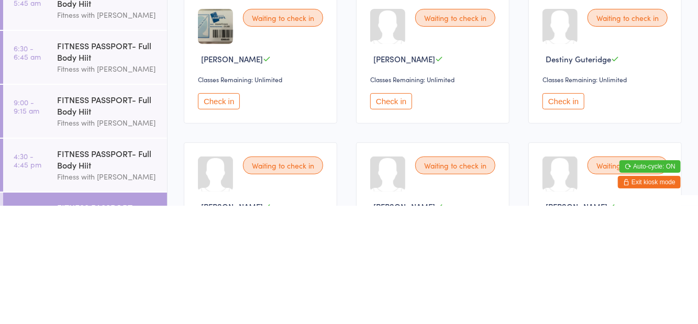
click at [406, 219] on button "Check in" at bounding box center [391, 220] width 42 height 16
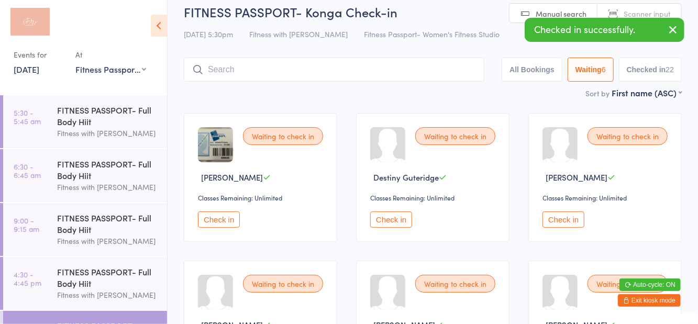
click at [235, 204] on div "Waiting to check in [PERSON_NAME] Classes Remaining: Unlimited Check in" at bounding box center [260, 177] width 153 height 129
click at [231, 217] on button "Check in" at bounding box center [219, 220] width 42 height 16
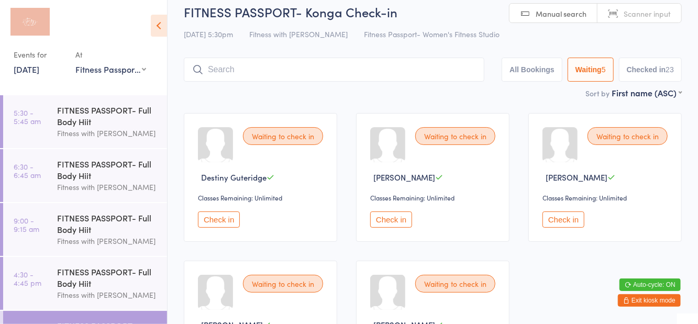
click at [380, 224] on button "Check in" at bounding box center [391, 220] width 42 height 16
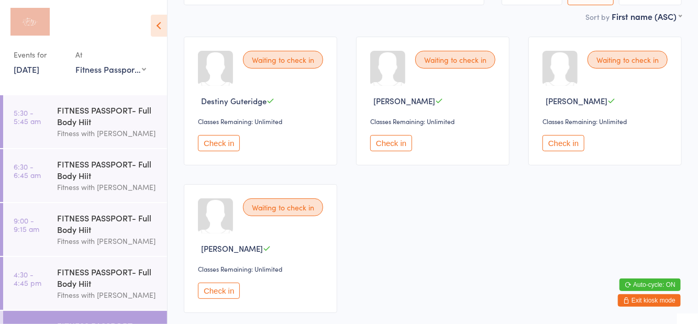
scroll to position [95, 0]
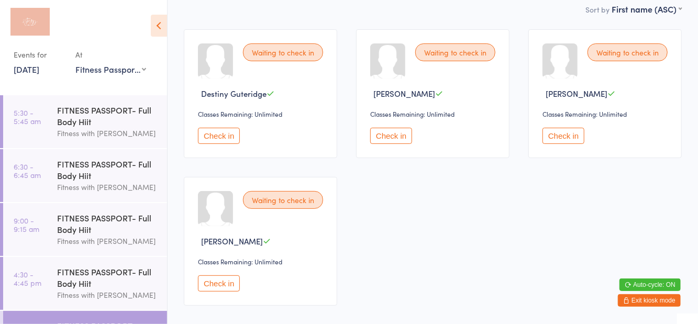
click at [225, 275] on button "Check in" at bounding box center [219, 283] width 42 height 16
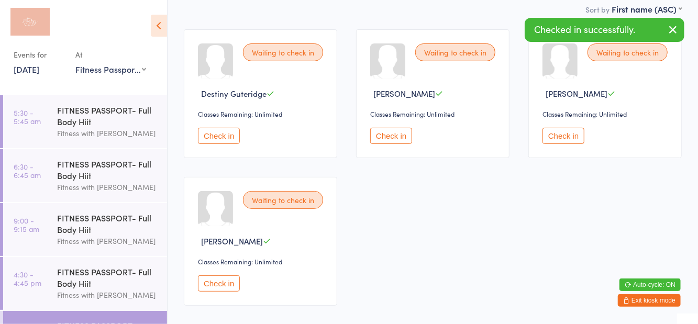
scroll to position [0, 0]
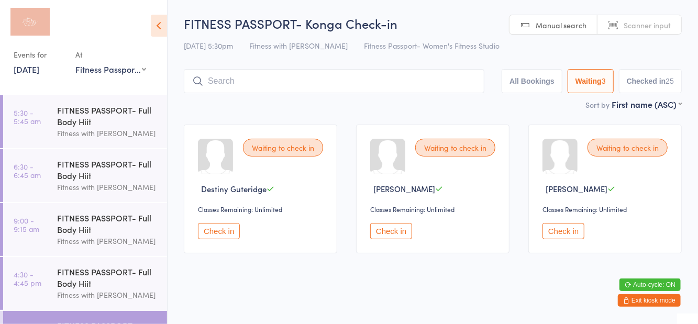
click at [219, 238] on button "Check in" at bounding box center [219, 231] width 42 height 16
